Goal: Use online tool/utility

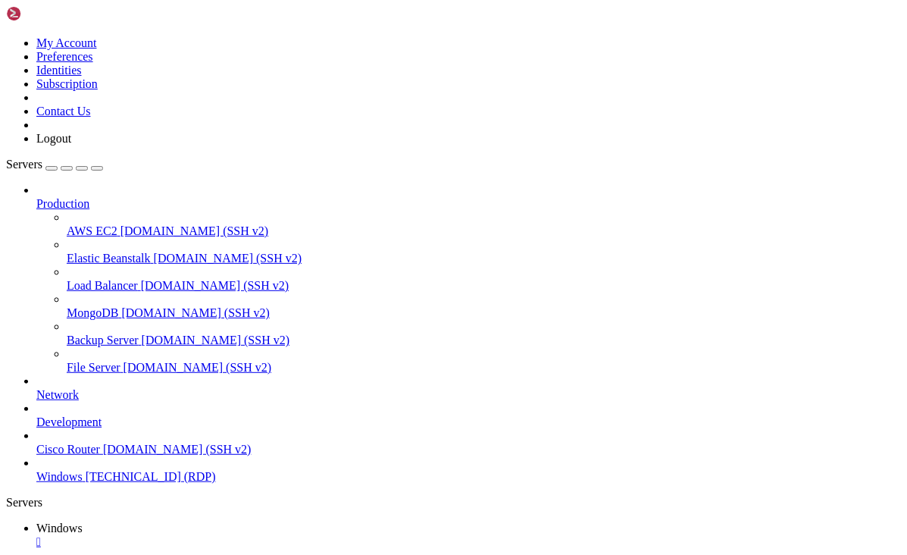
drag, startPoint x: 847, startPoint y: 692, endPoint x: 881, endPoint y: 689, distance: 35.0
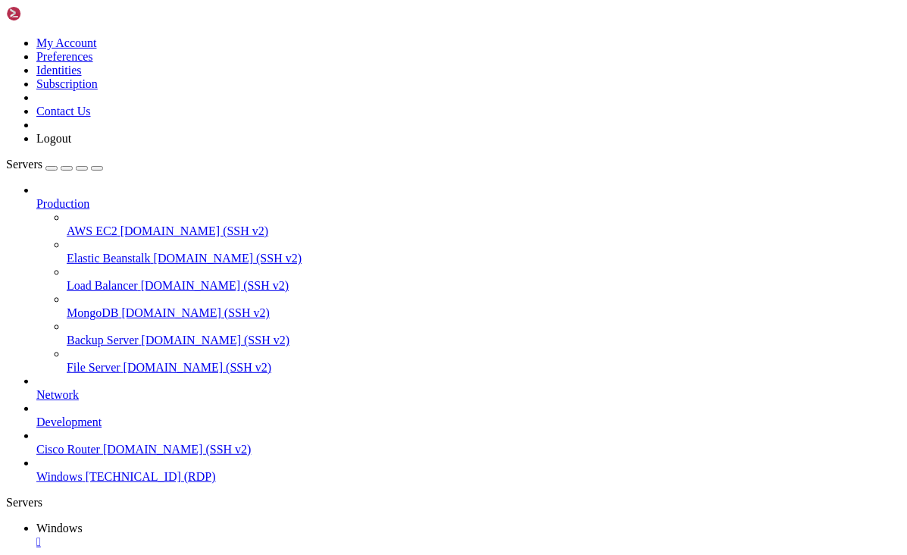
drag, startPoint x: 515, startPoint y: 909, endPoint x: 273, endPoint y: 906, distance: 242.5
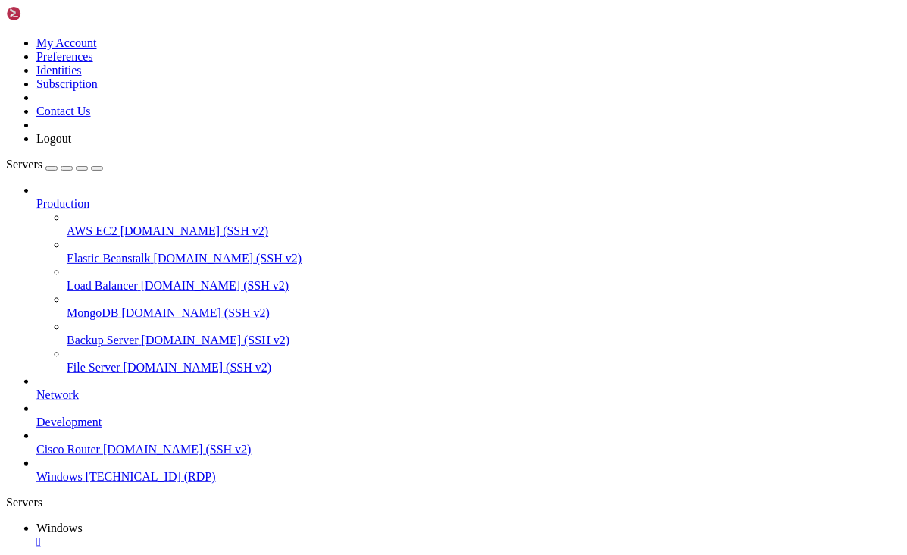
drag, startPoint x: 116, startPoint y: 681, endPoint x: 668, endPoint y: 693, distance: 551.9
drag, startPoint x: 664, startPoint y: 694, endPoint x: 841, endPoint y: 689, distance: 177.4
